Goal: Task Accomplishment & Management: Complete application form

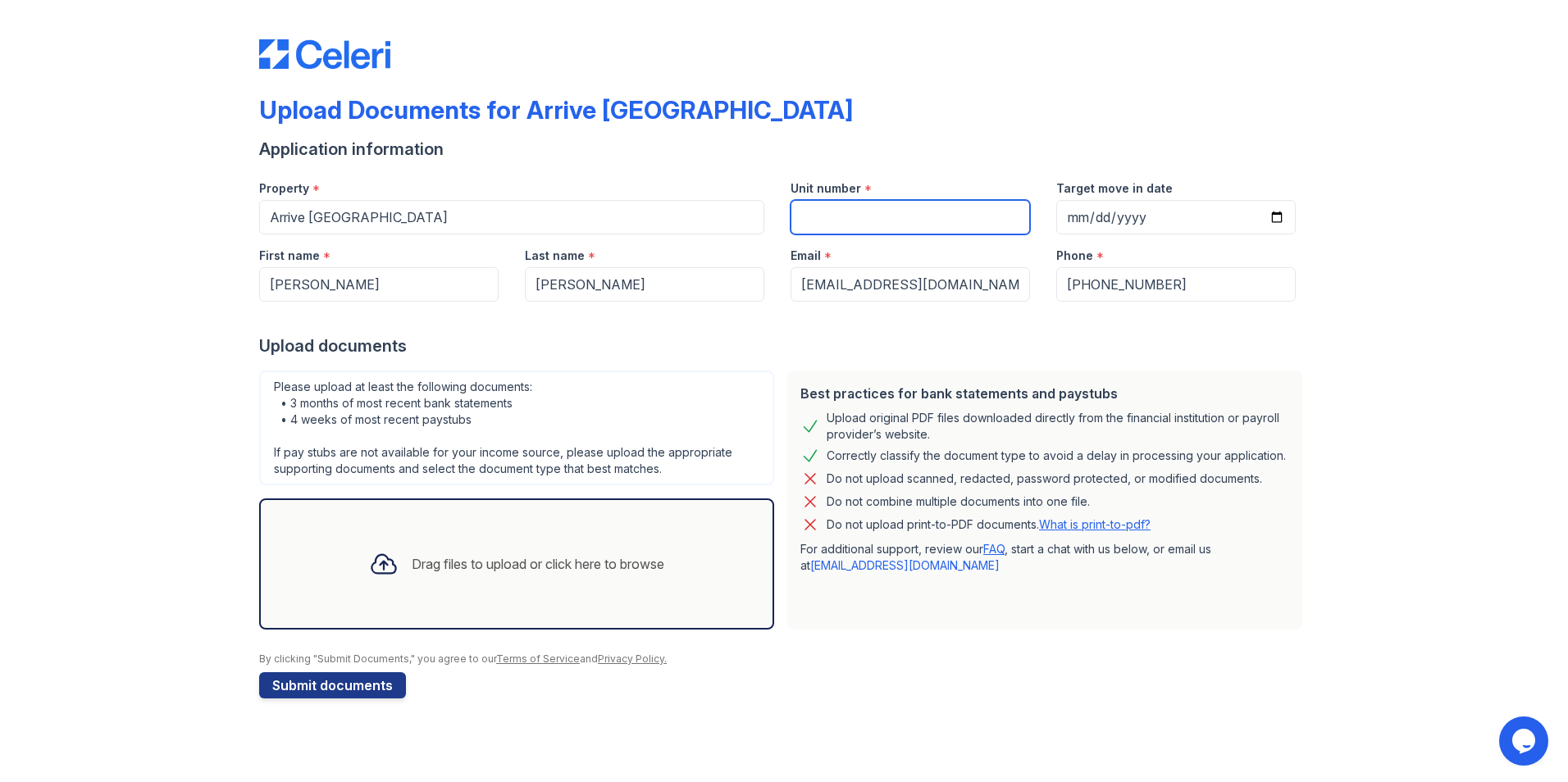
click at [810, 213] on input "Unit number" at bounding box center [910, 217] width 240 height 34
type input "21206"
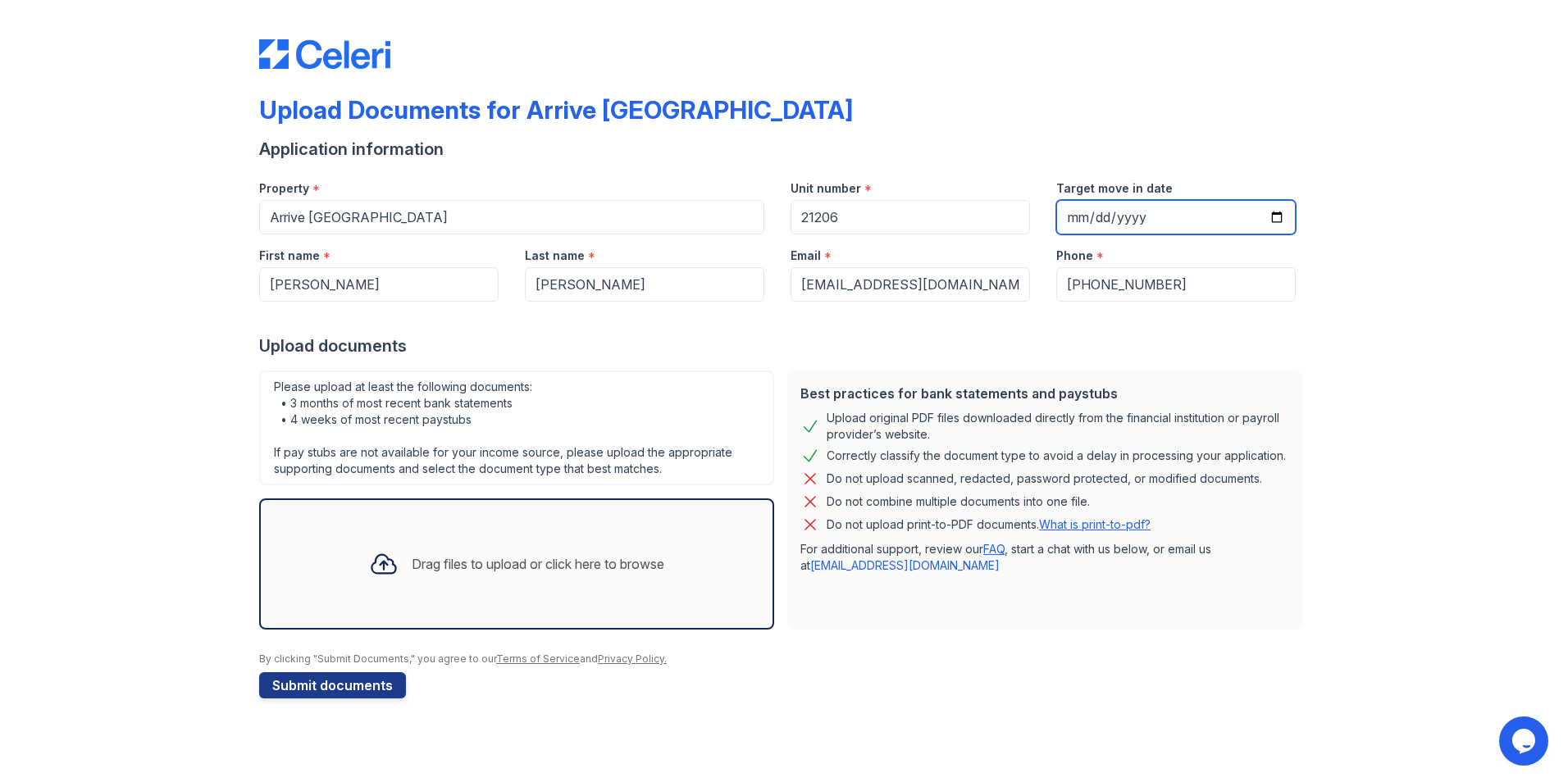
click at [1275, 219] on input "Target move in date" at bounding box center [1175, 217] width 240 height 34
type input "[DATE]"
click at [414, 571] on div "Drag files to upload or click here to browse" at bounding box center [538, 564] width 252 height 20
click at [466, 575] on div "Drag files to upload or click here to browse" at bounding box center [516, 564] width 322 height 56
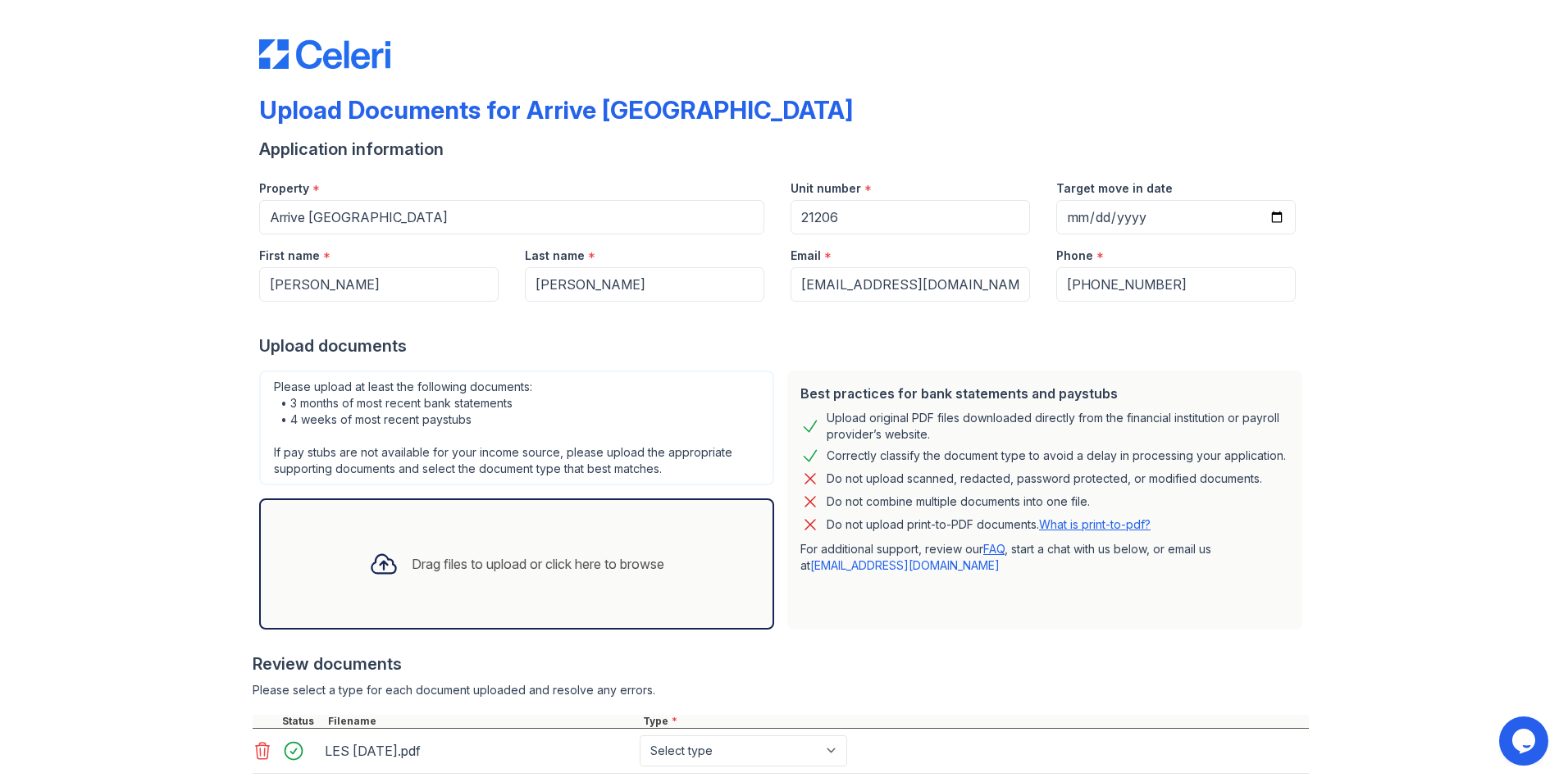
click at [438, 572] on div "Drag files to upload or click here to browse" at bounding box center [538, 564] width 252 height 20
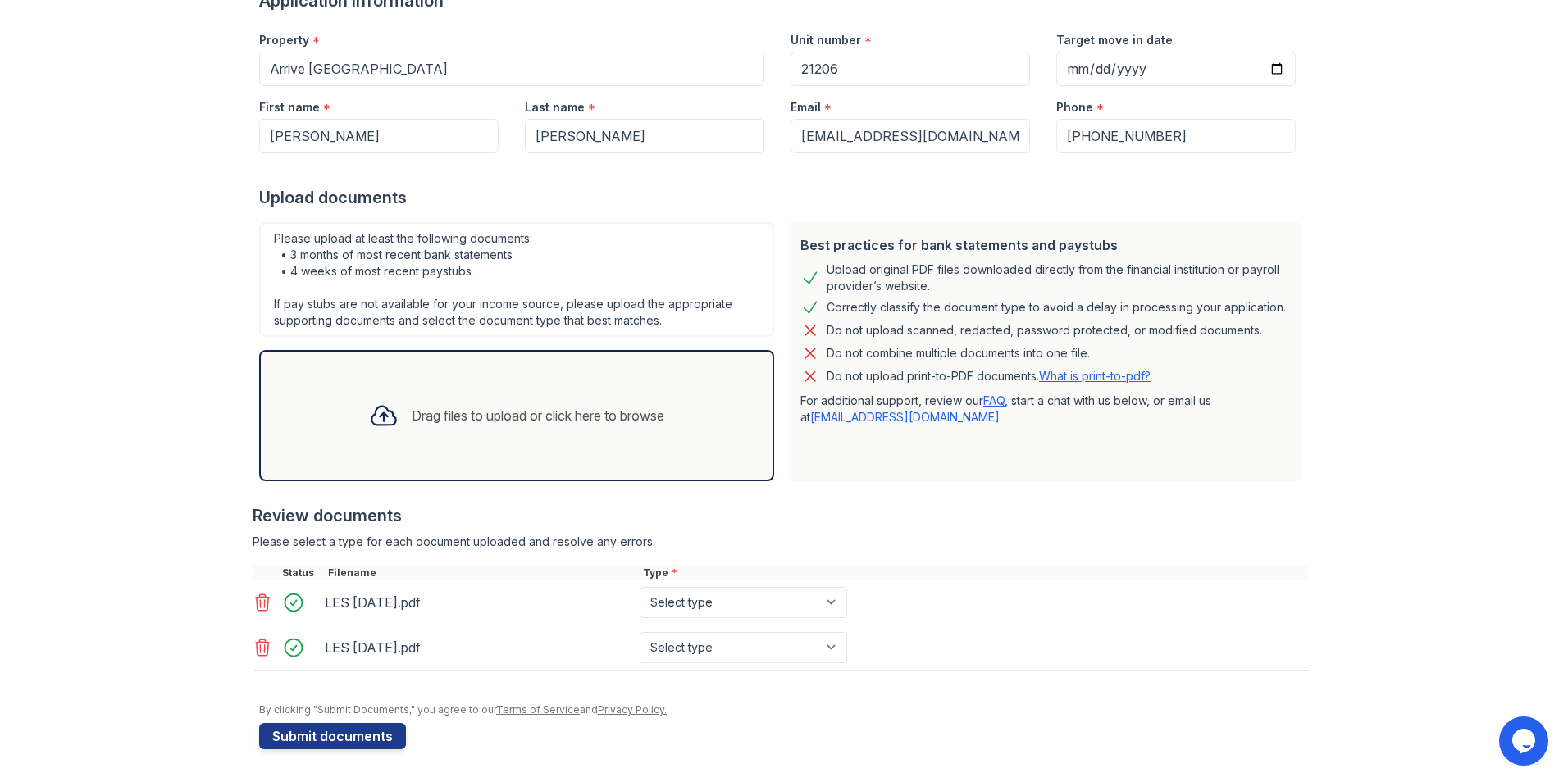
click at [420, 424] on div "Drag files to upload or click here to browse" at bounding box center [538, 415] width 252 height 20
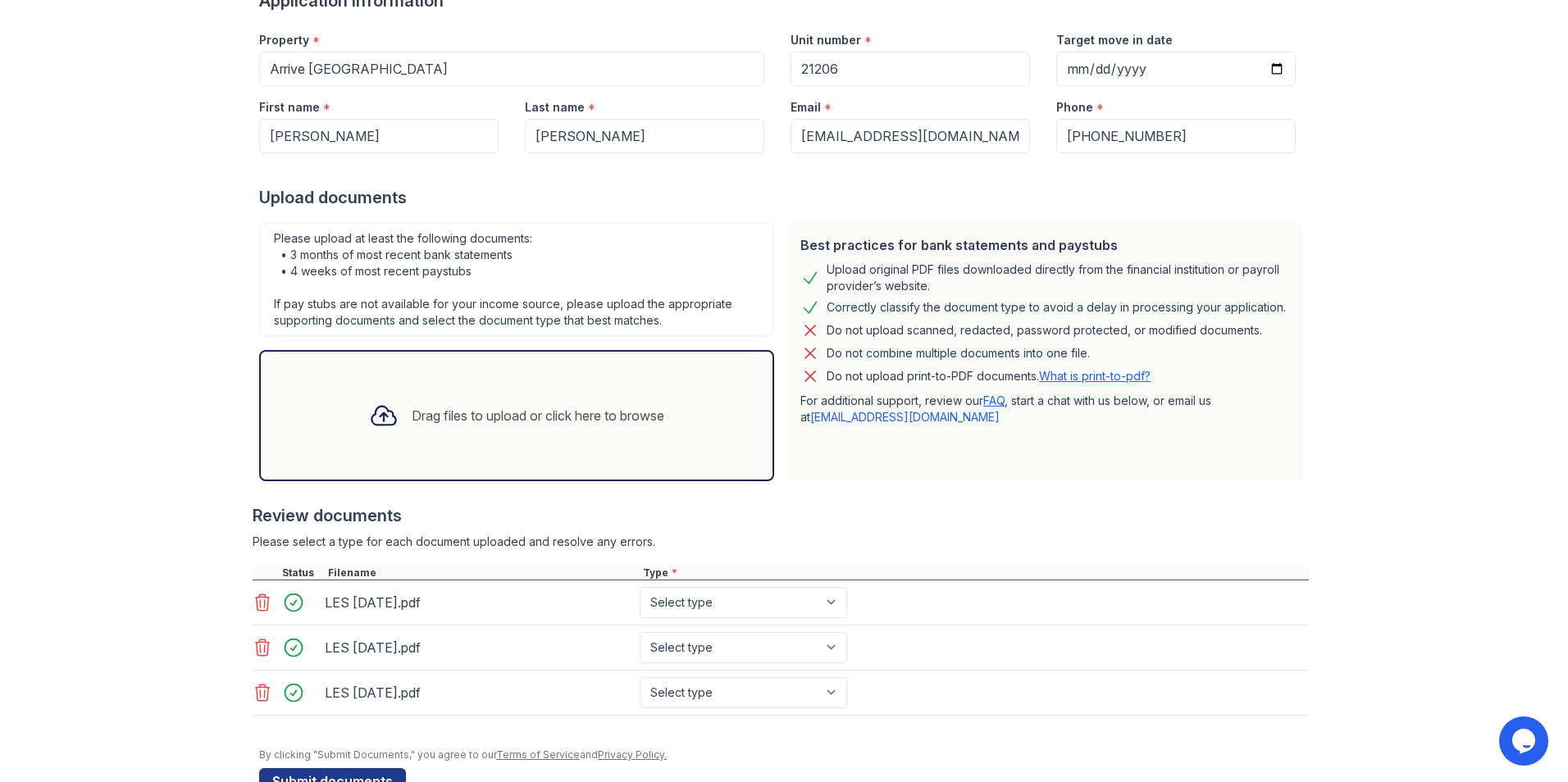
scroll to position [194, 0]
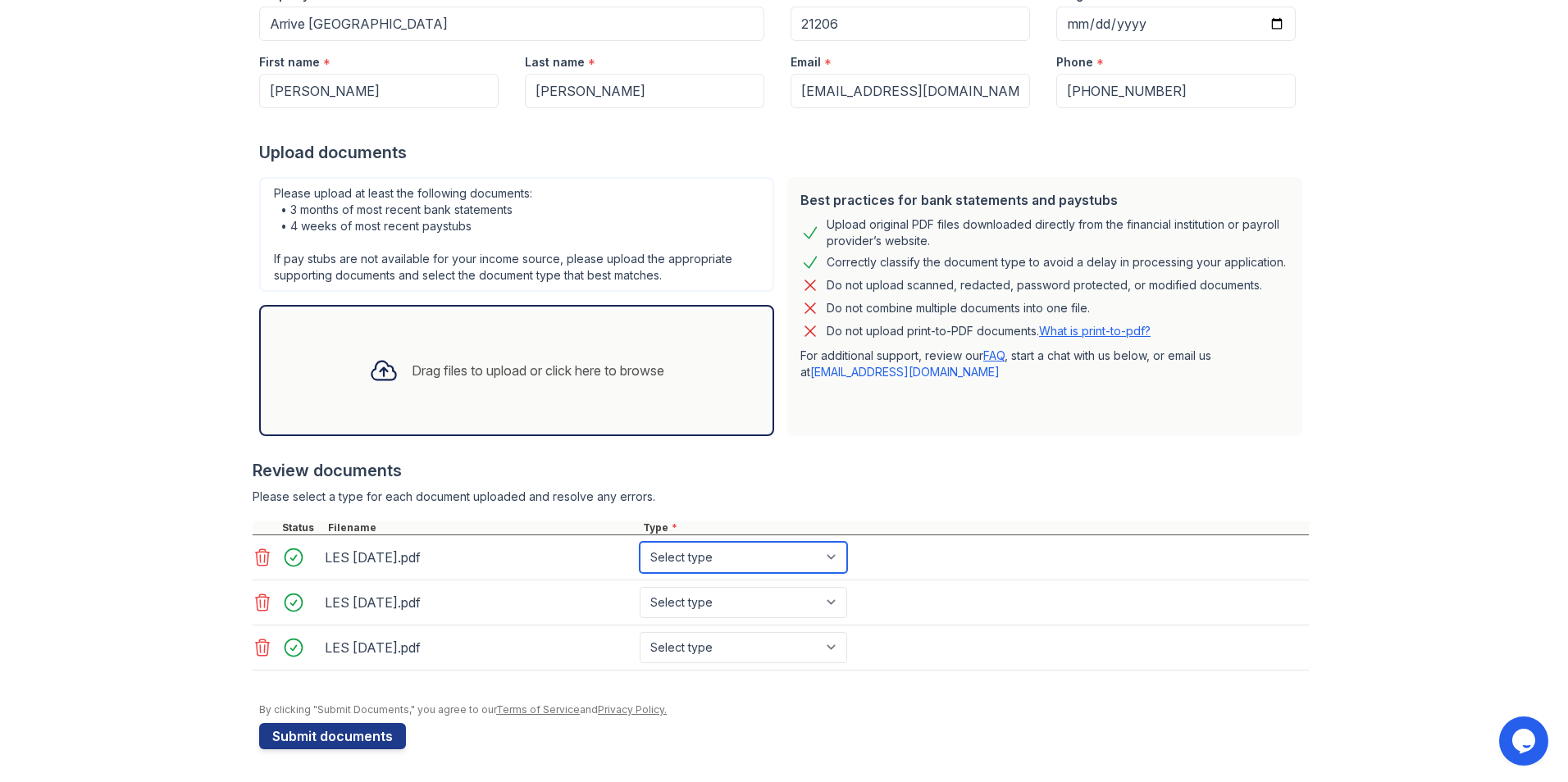
select select "paystub"
click at [412, 366] on div "Drag files to upload or click here to browse" at bounding box center [538, 370] width 252 height 20
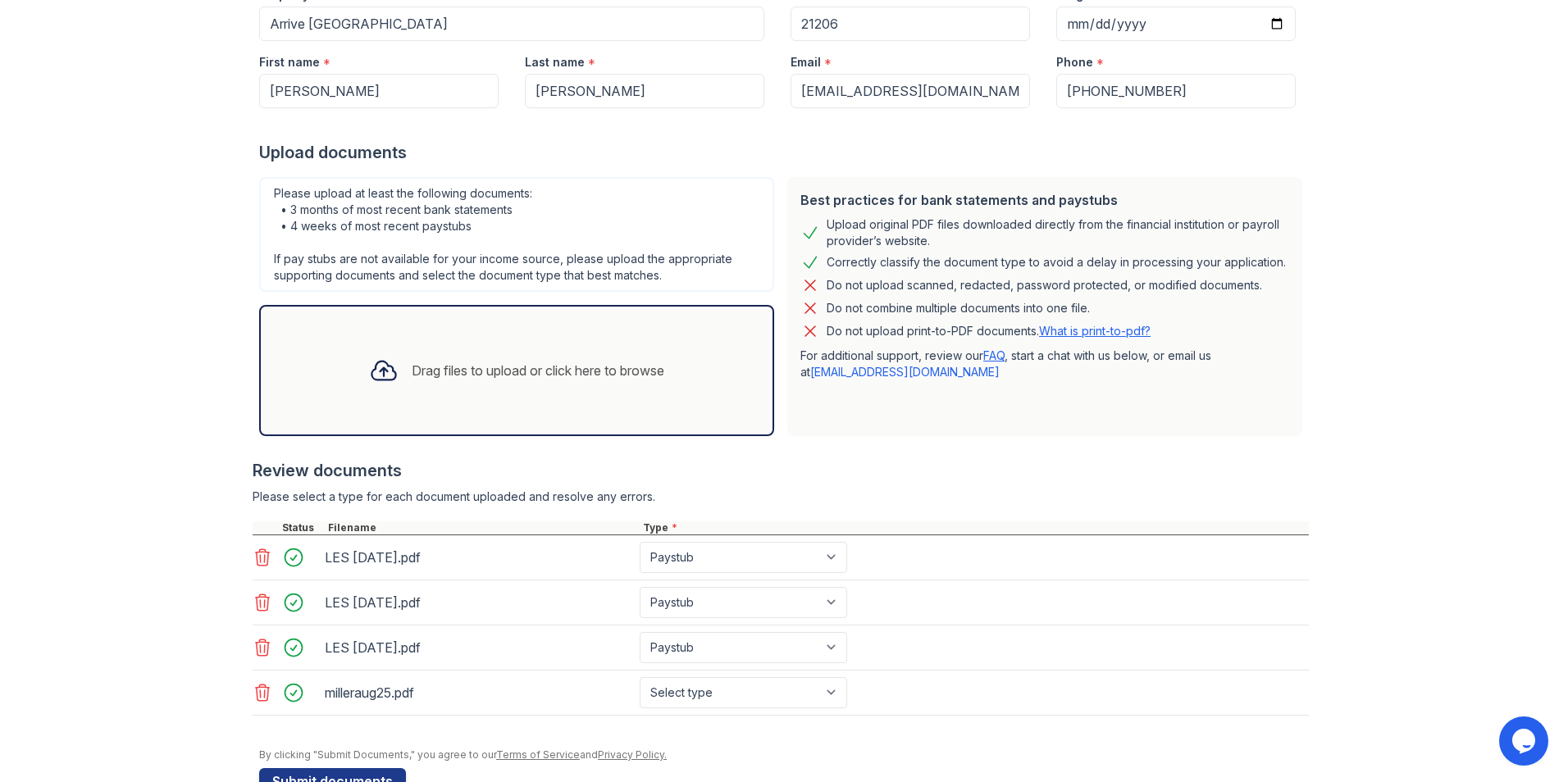
click at [546, 380] on div "Drag files to upload or click here to browse" at bounding box center [516, 370] width 322 height 56
click at [435, 381] on div "Drag files to upload or click here to browse" at bounding box center [516, 370] width 322 height 56
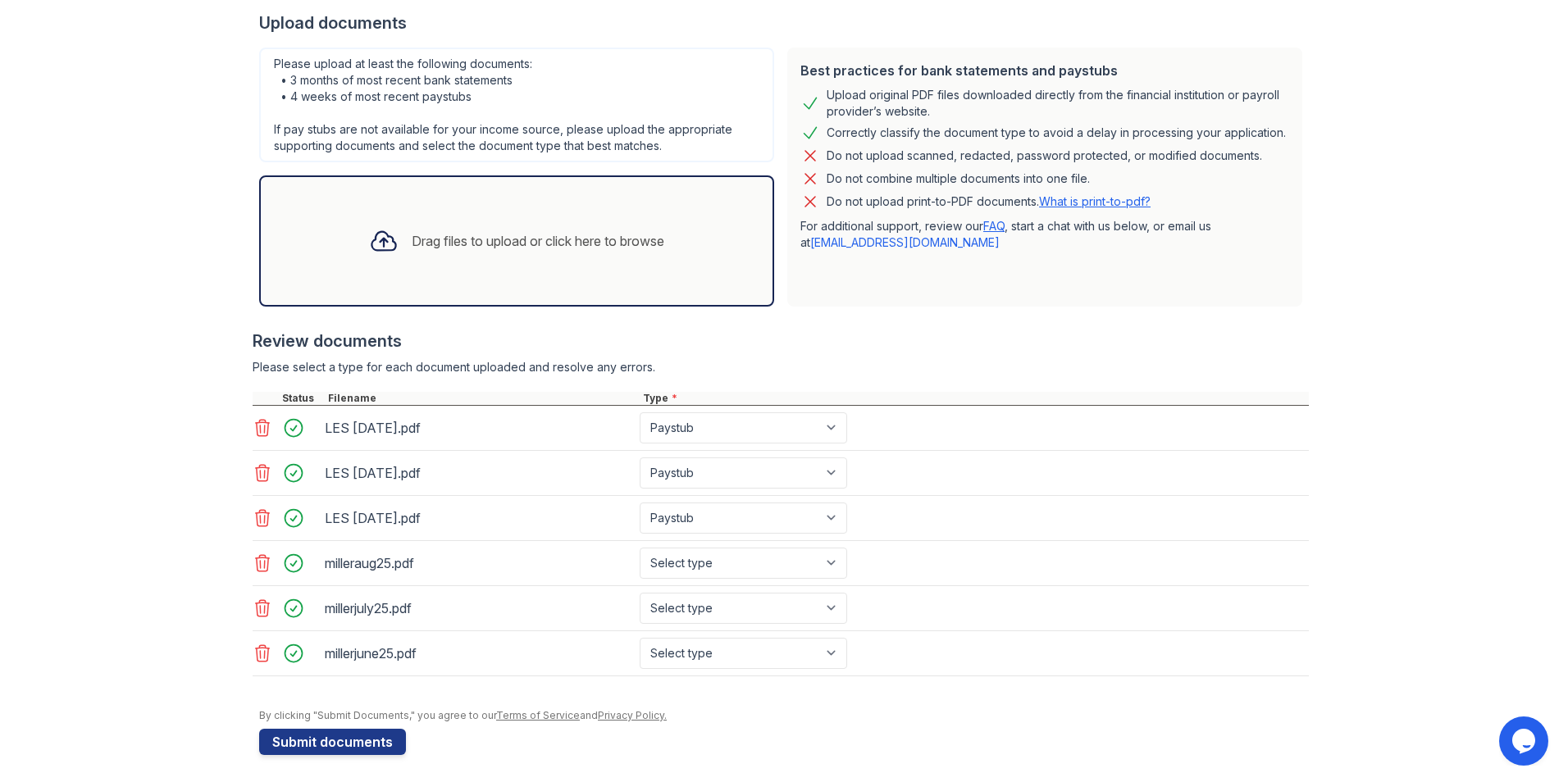
scroll to position [328, 0]
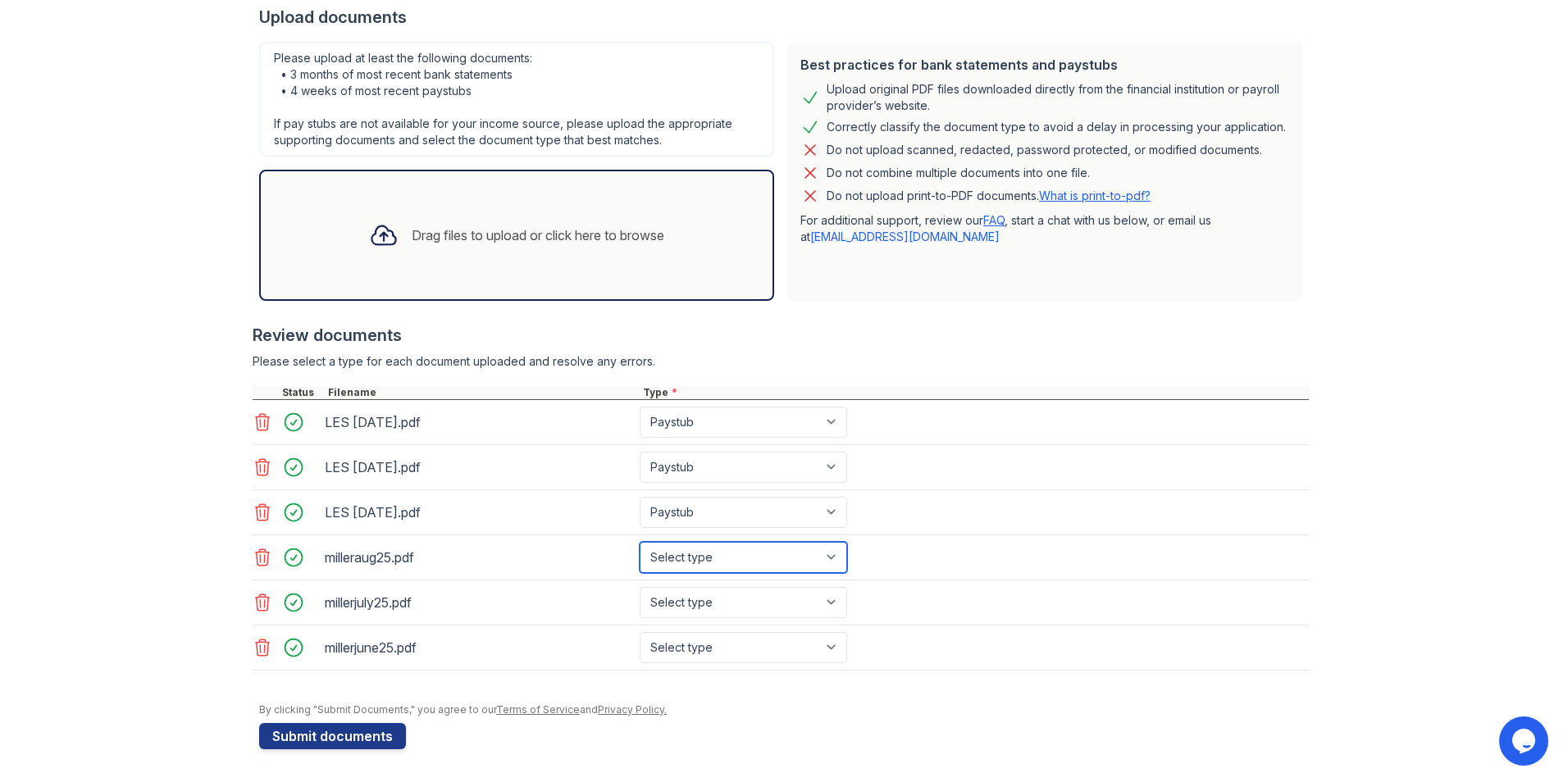
select select "bank_statement"
click at [283, 740] on button "Submit documents" at bounding box center [332, 736] width 147 height 26
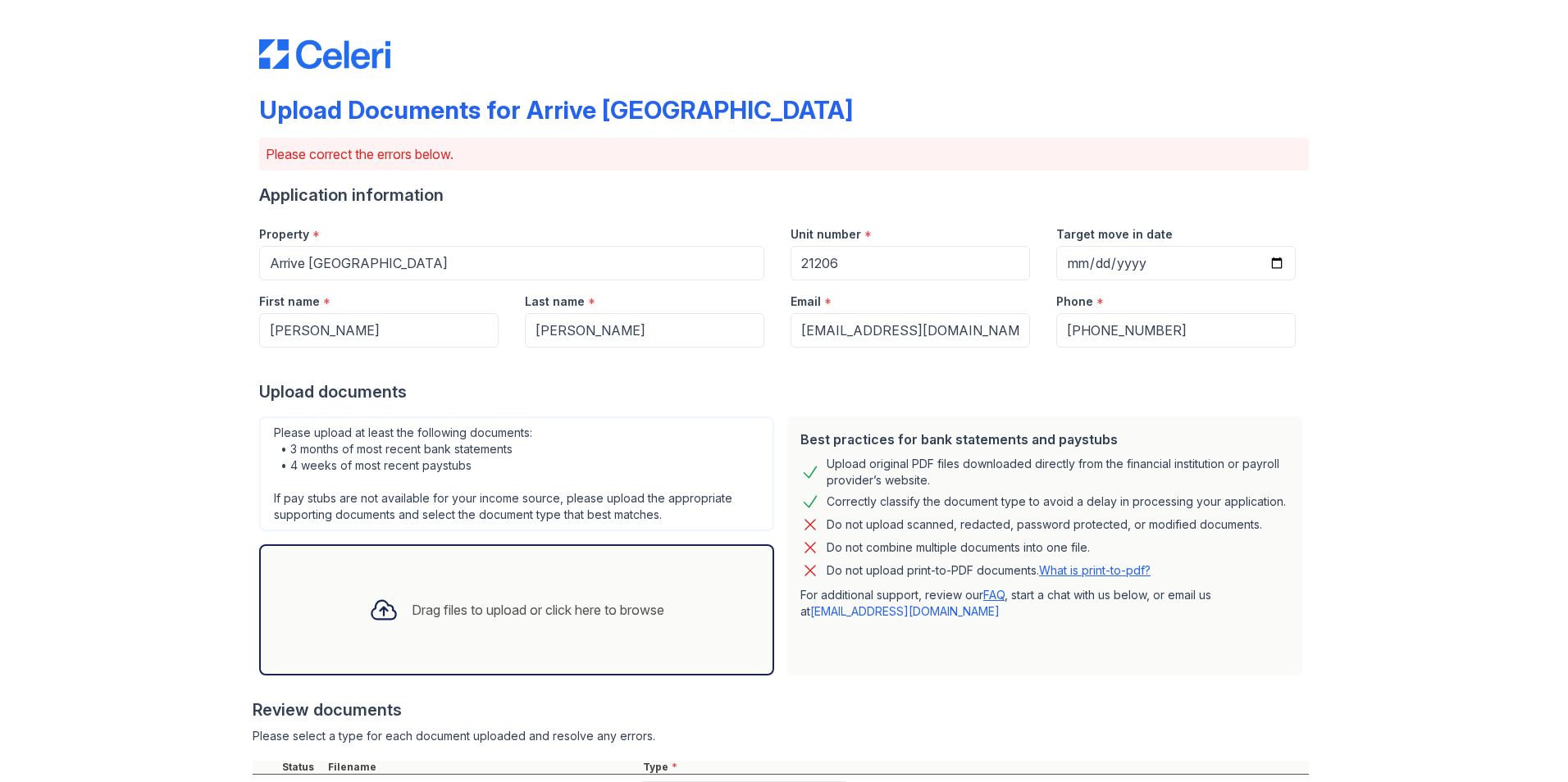
scroll to position [383, 0]
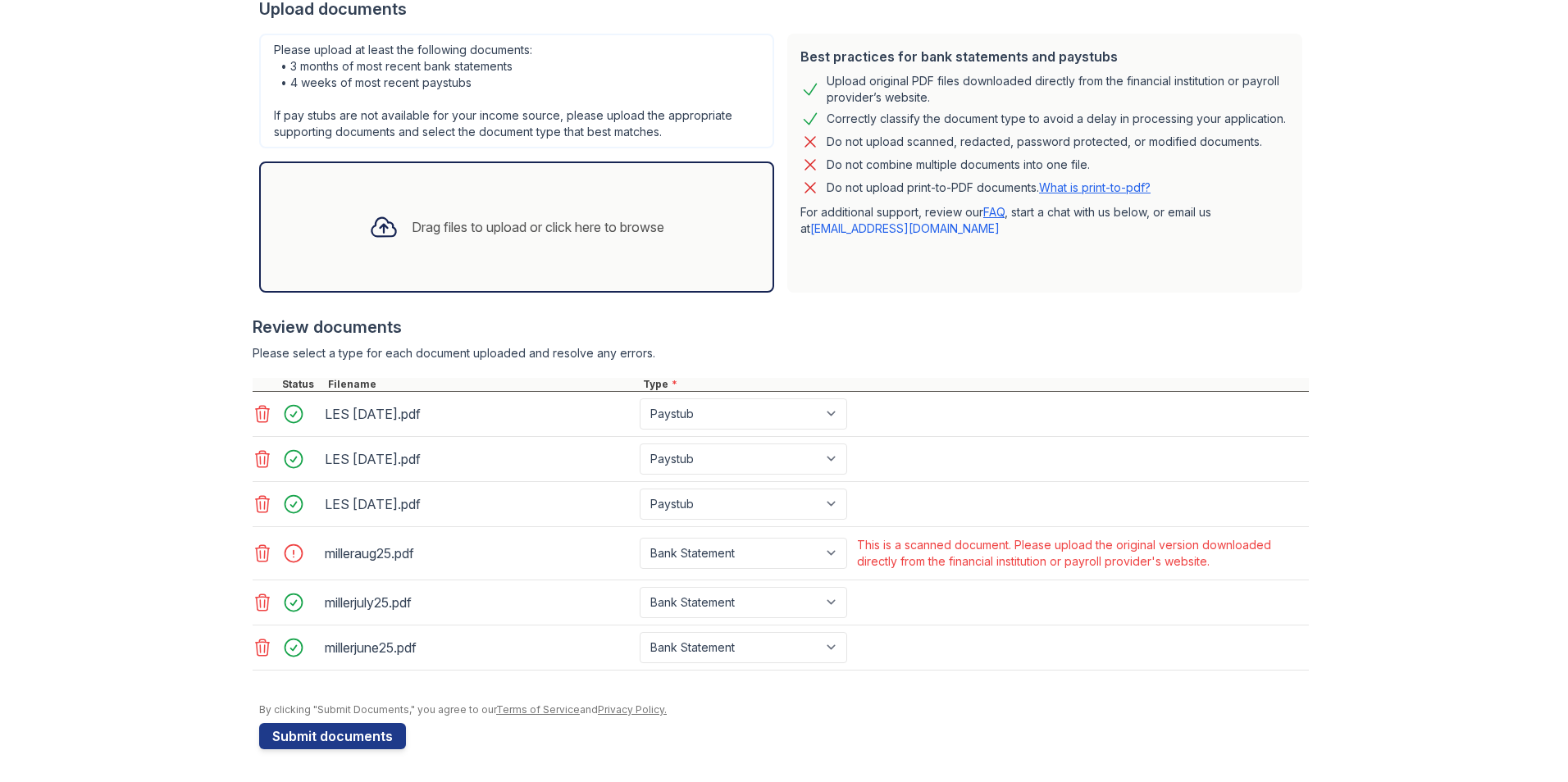
click at [252, 551] on icon at bounding box center [262, 553] width 20 height 20
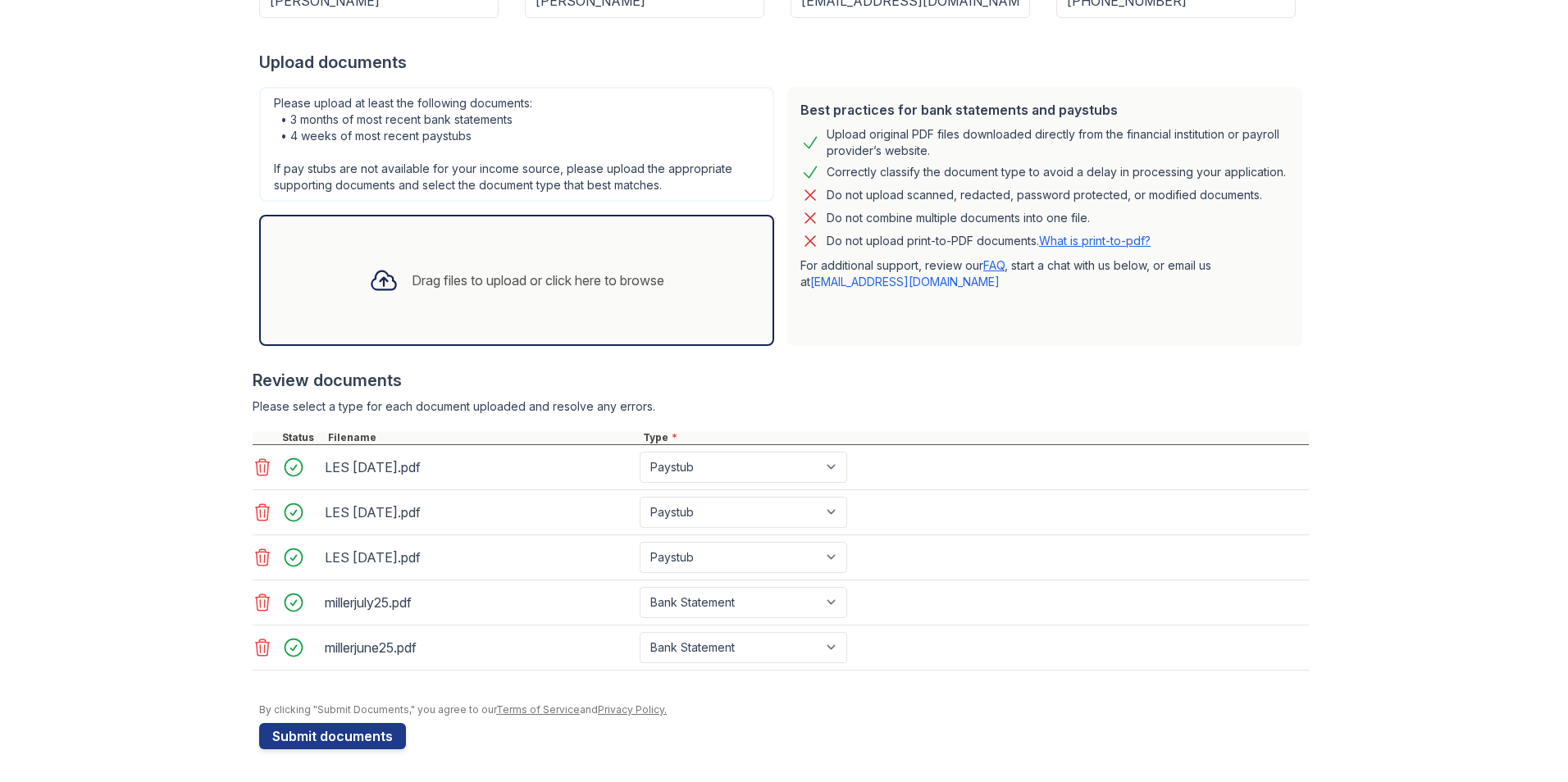
scroll to position [329, 0]
click at [290, 740] on button "Submit documents" at bounding box center [332, 736] width 147 height 26
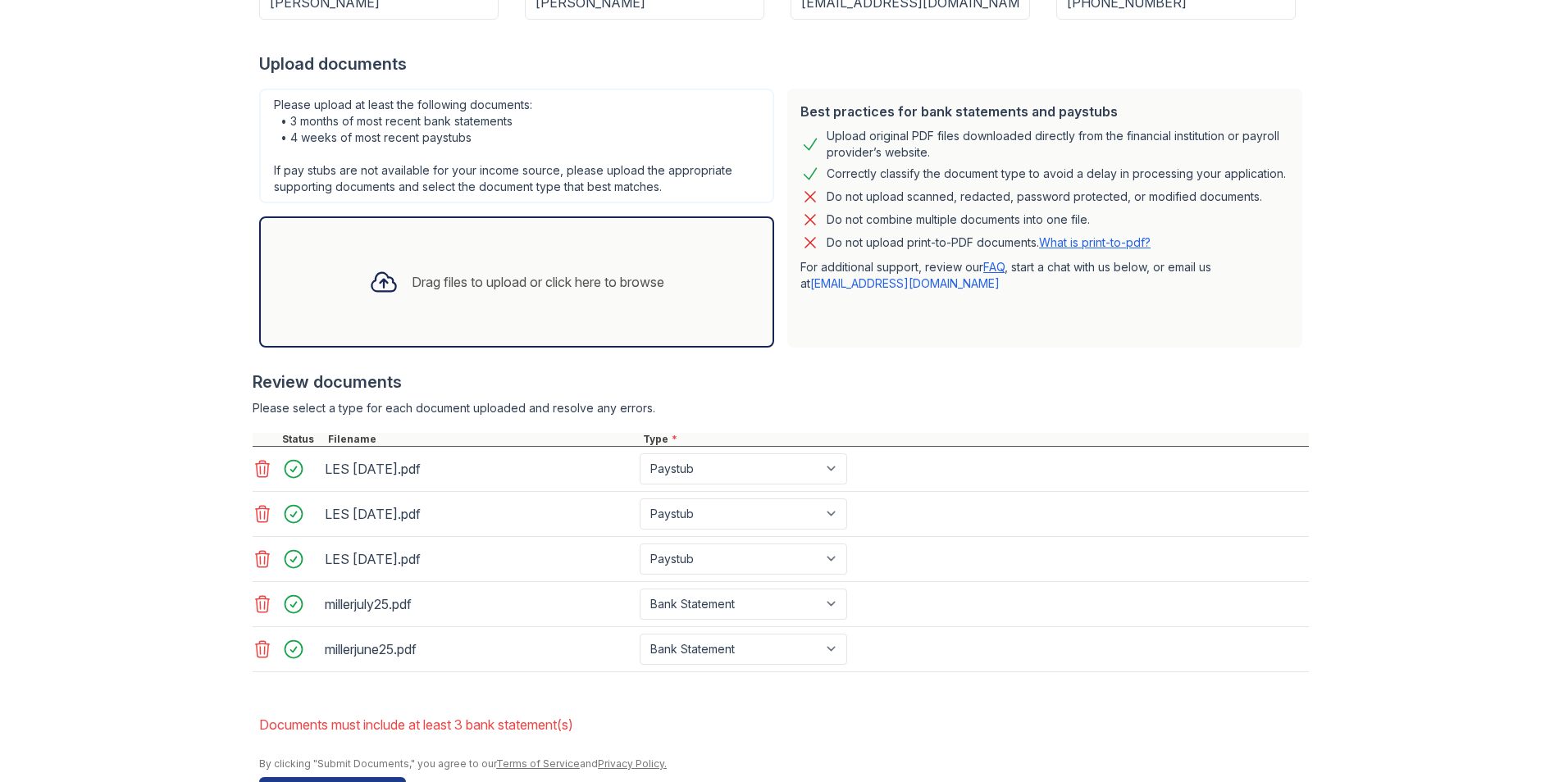
scroll to position [382, 0]
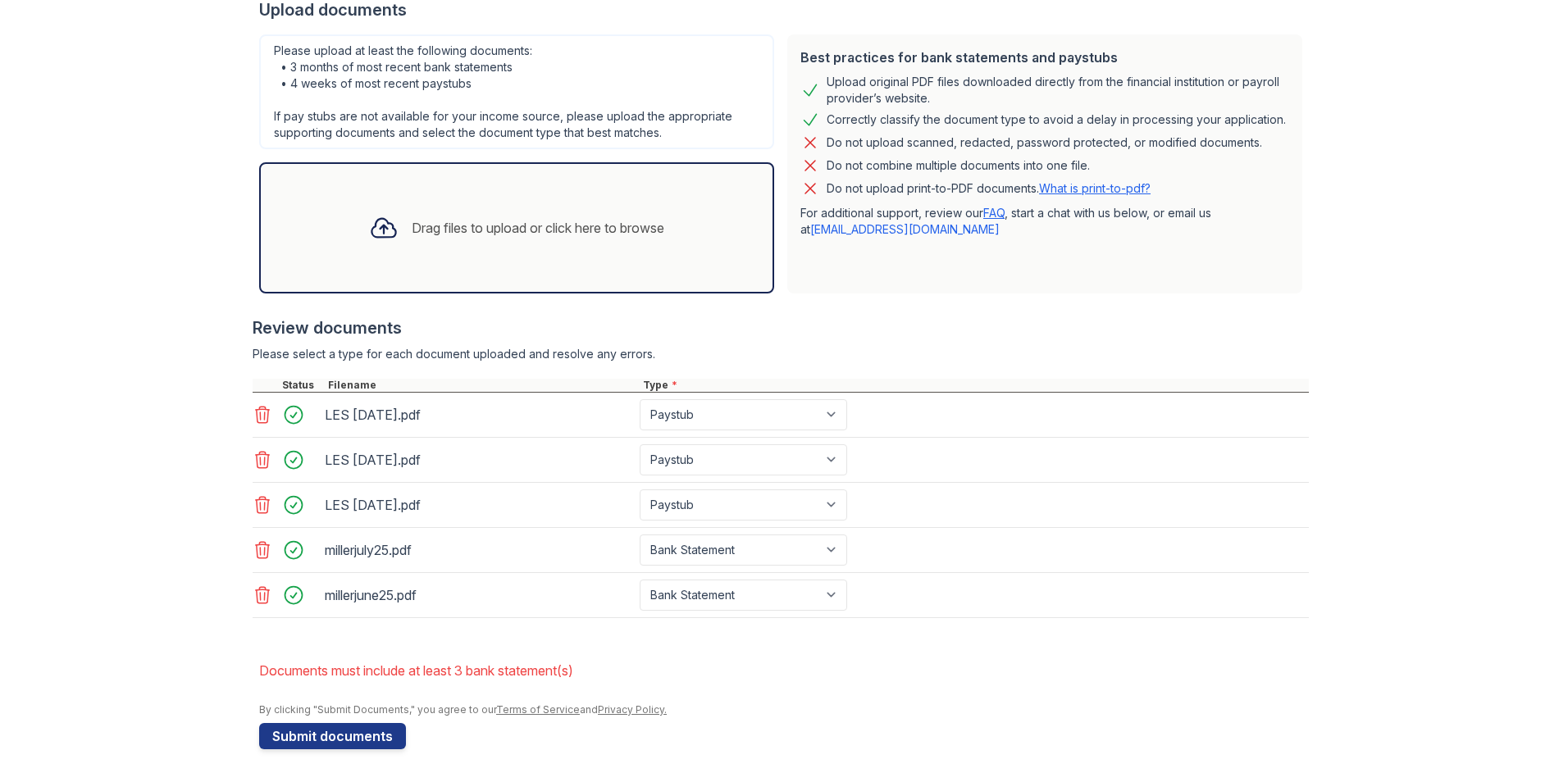
click at [441, 222] on div "Drag files to upload or click here to browse" at bounding box center [538, 228] width 252 height 20
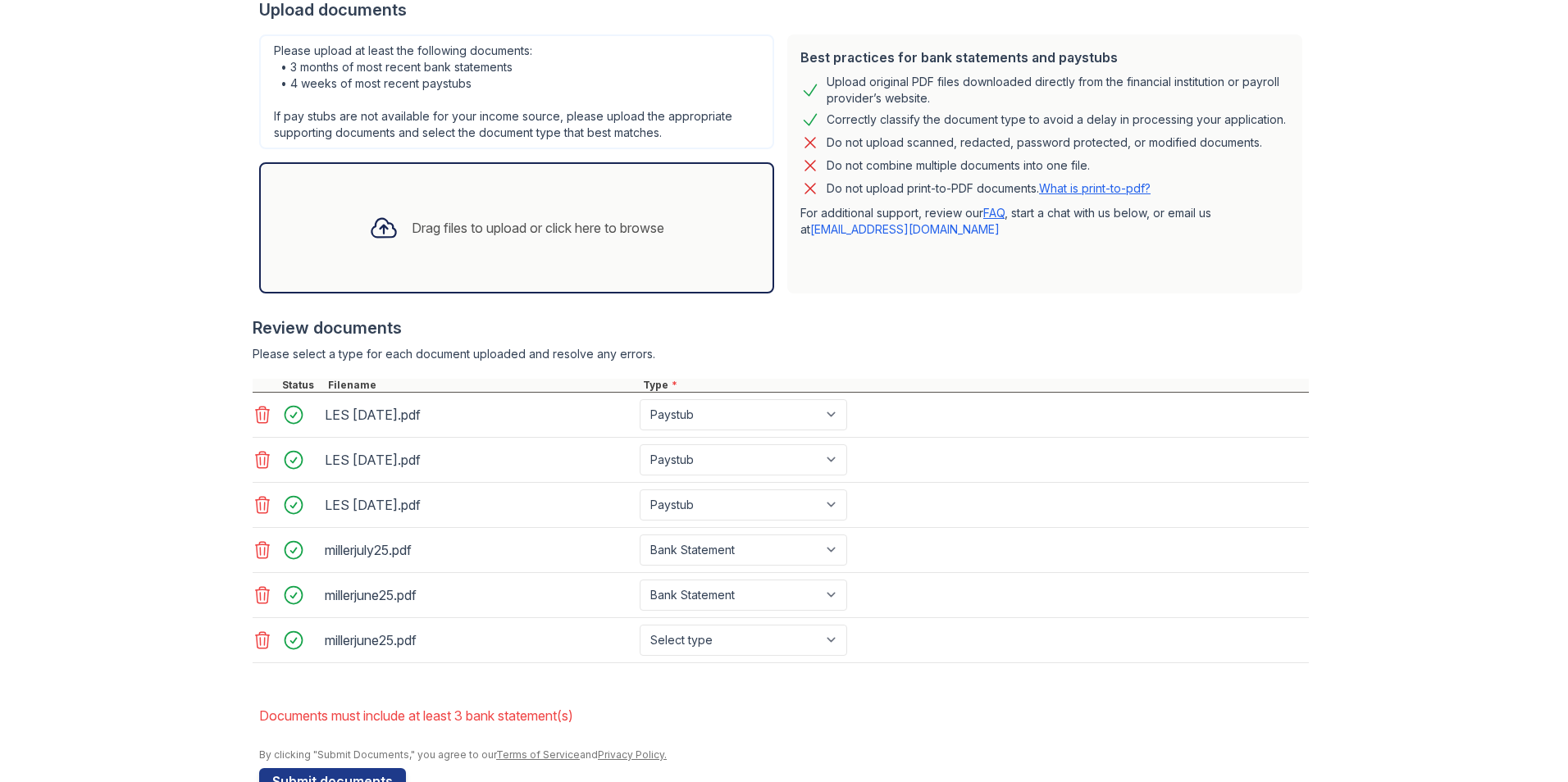
scroll to position [427, 0]
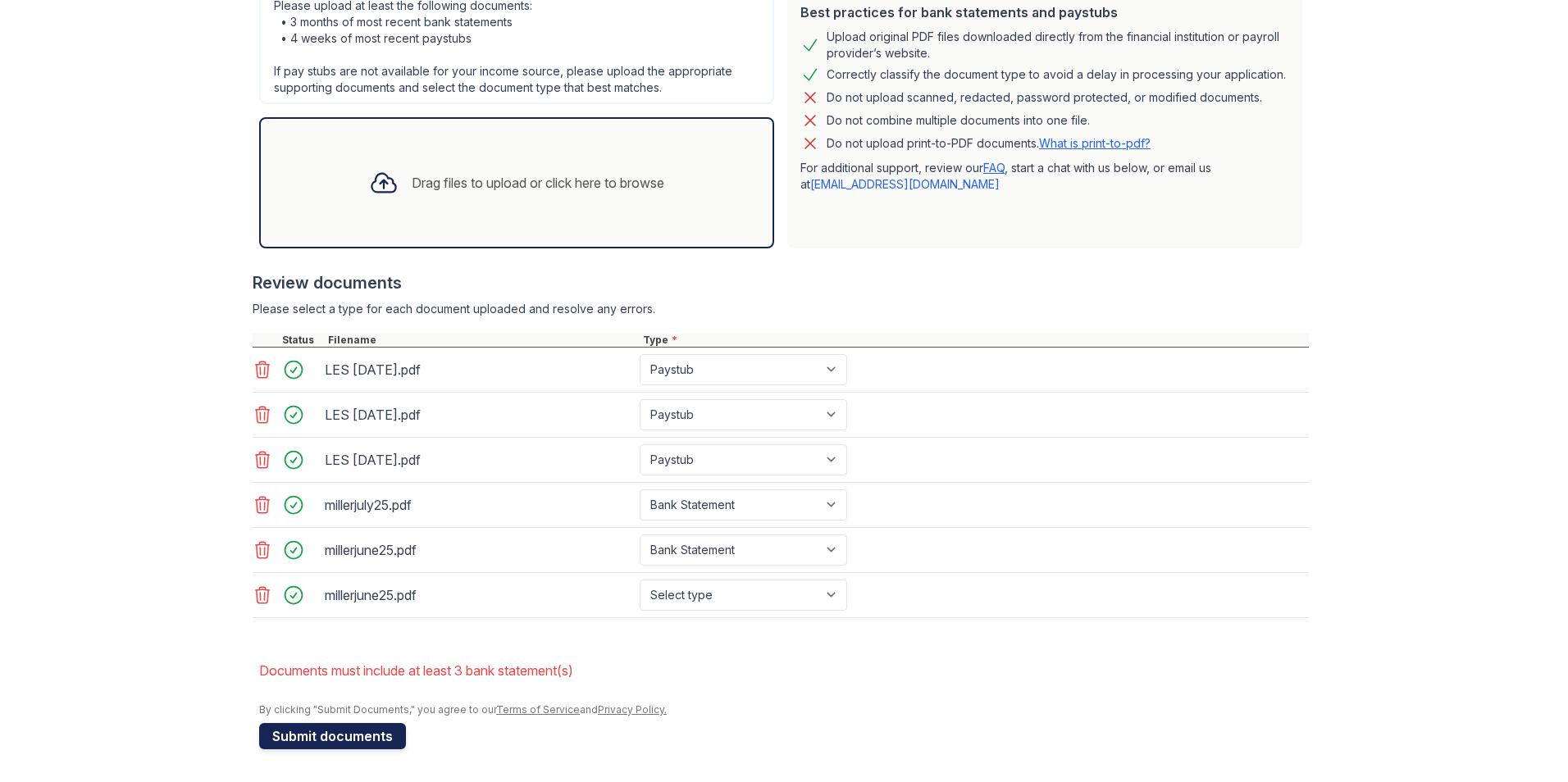
click at [283, 733] on button "Submit documents" at bounding box center [332, 736] width 147 height 26
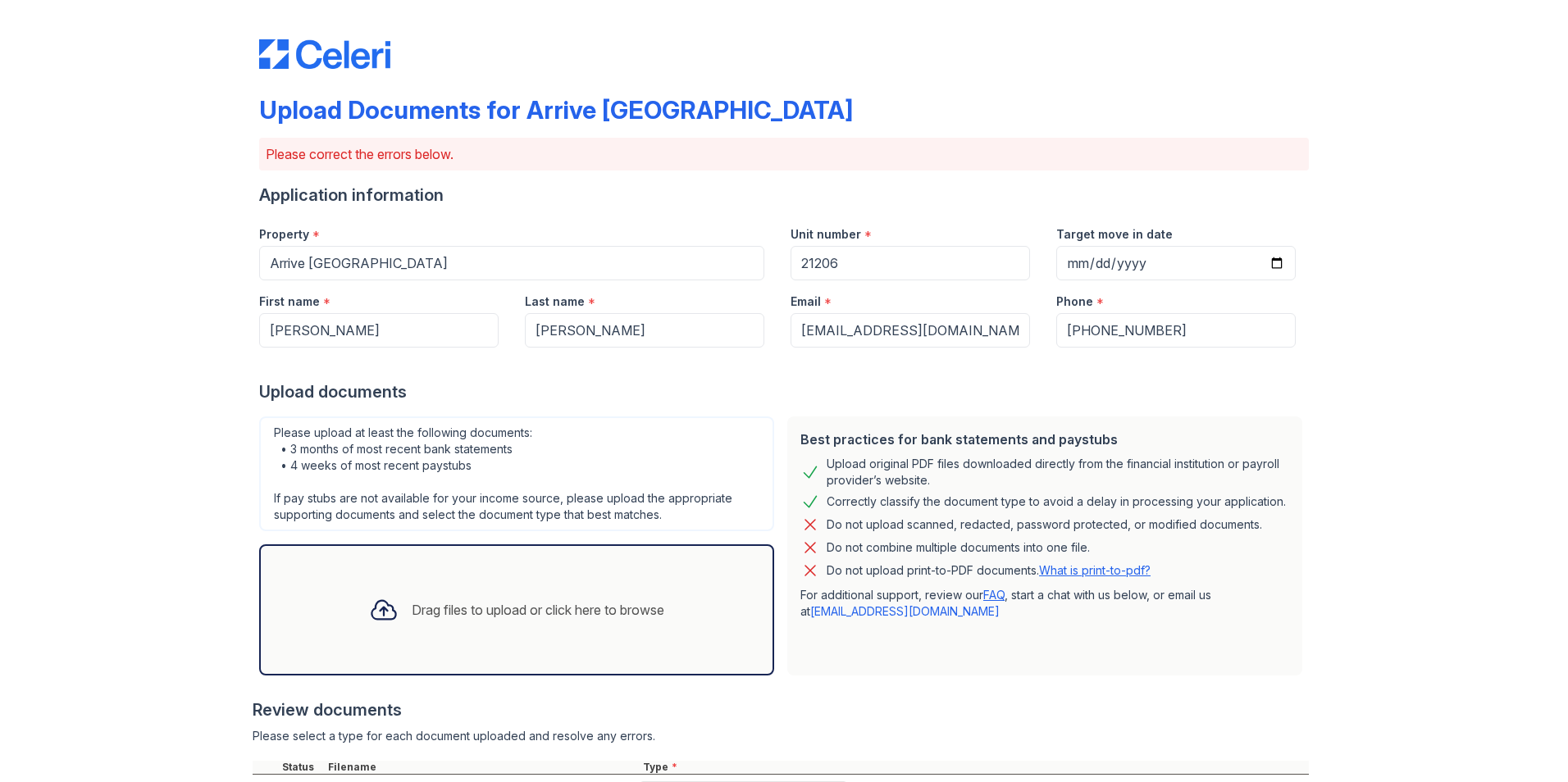
scroll to position [410, 0]
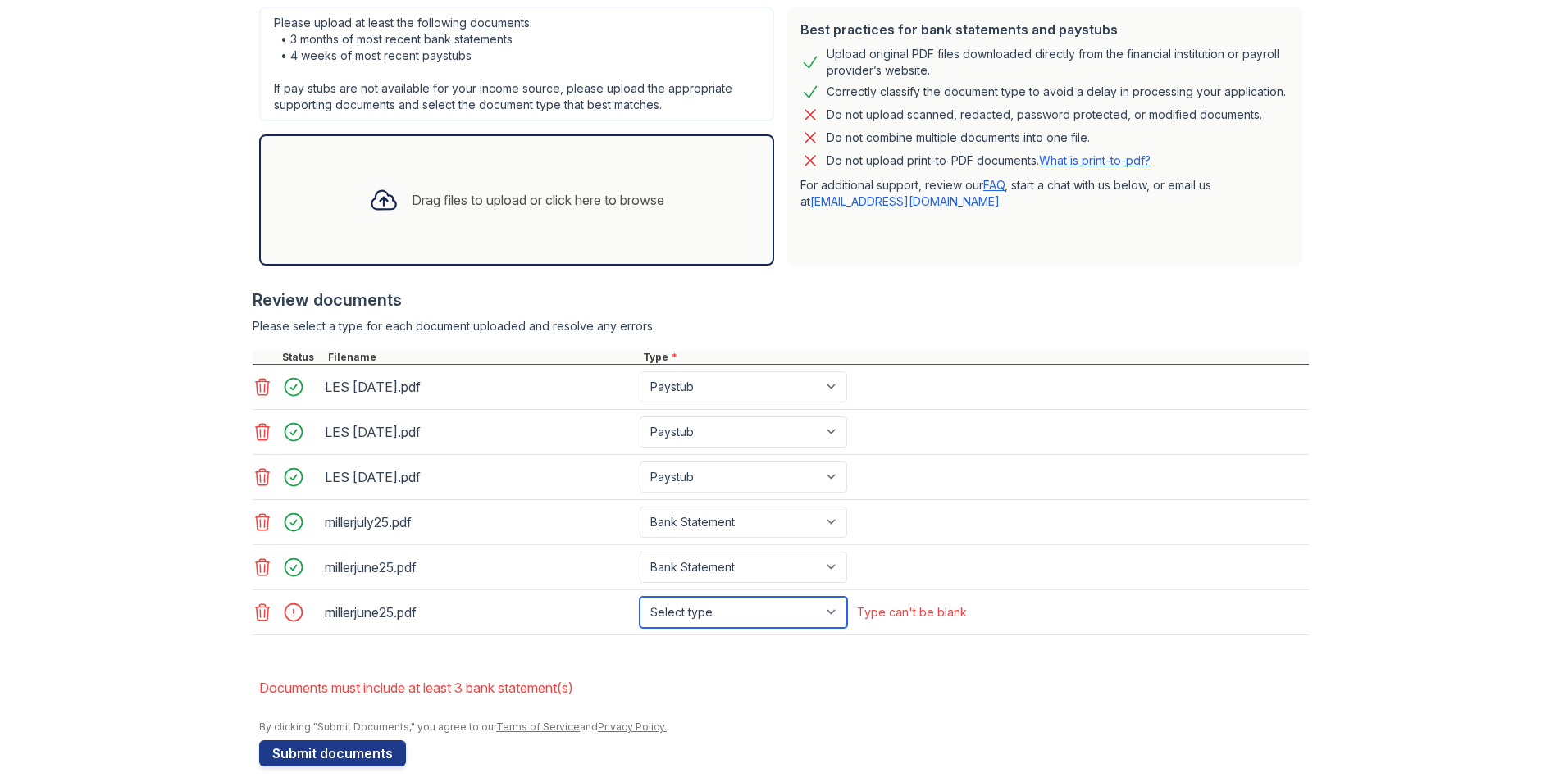
select select "bank_statement"
click at [335, 750] on button "Submit documents" at bounding box center [332, 753] width 147 height 26
